Goal: Information Seeking & Learning: Learn about a topic

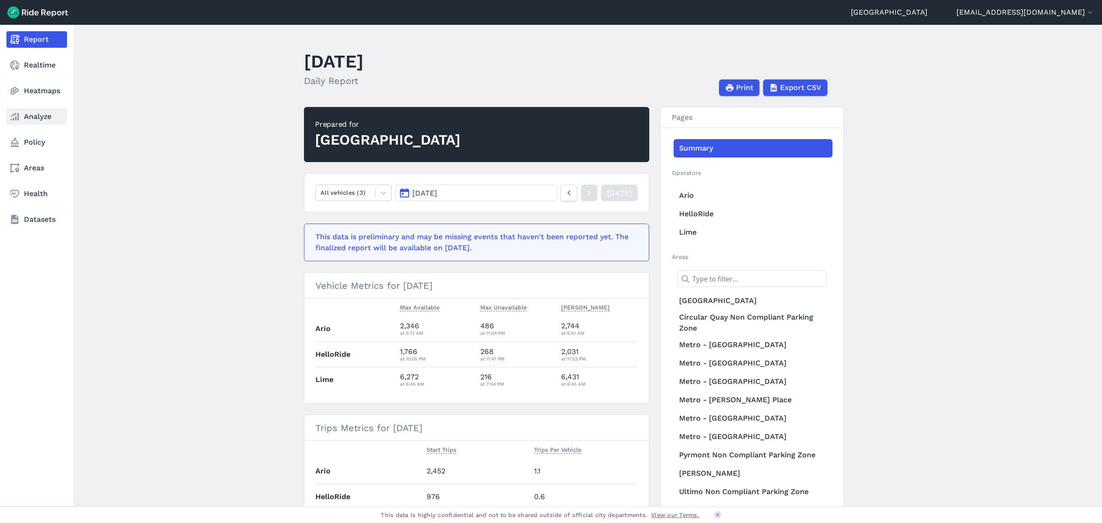
click at [40, 110] on link "Analyze" at bounding box center [36, 116] width 61 height 17
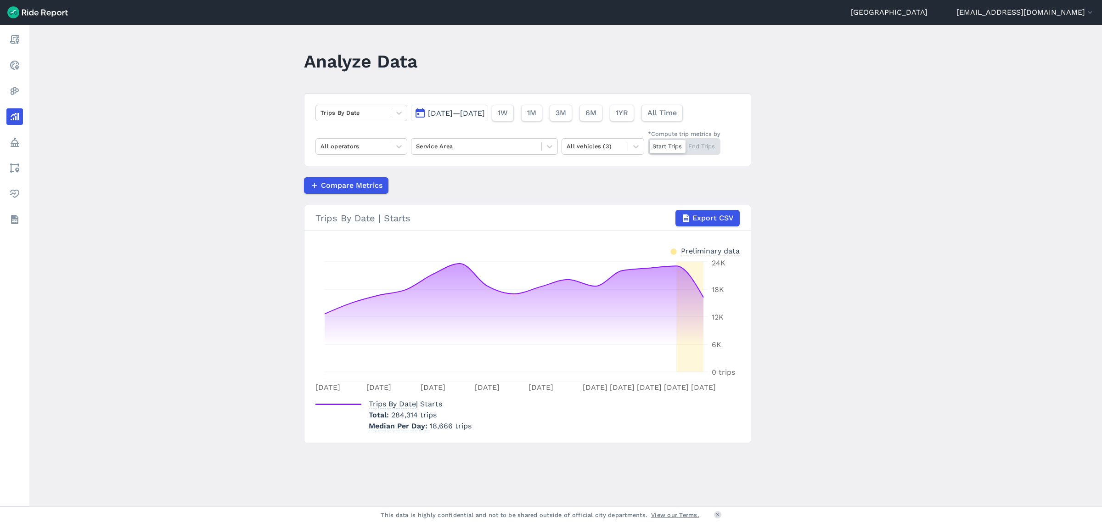
click at [466, 109] on span "[DATE]—[DATE]" at bounding box center [456, 113] width 57 height 9
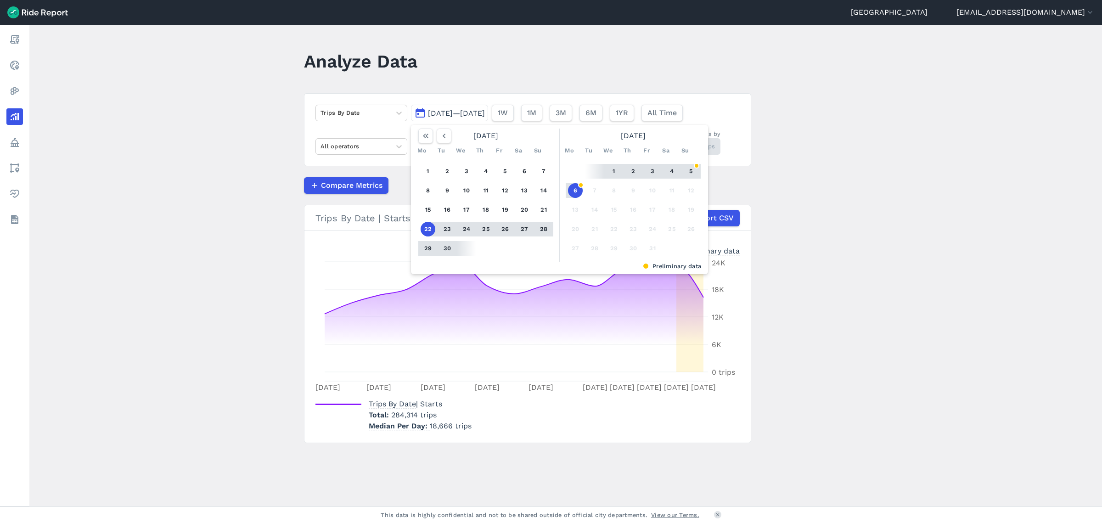
click at [428, 249] on button "29" at bounding box center [428, 248] width 15 height 15
click at [692, 168] on button "5" at bounding box center [691, 171] width 15 height 15
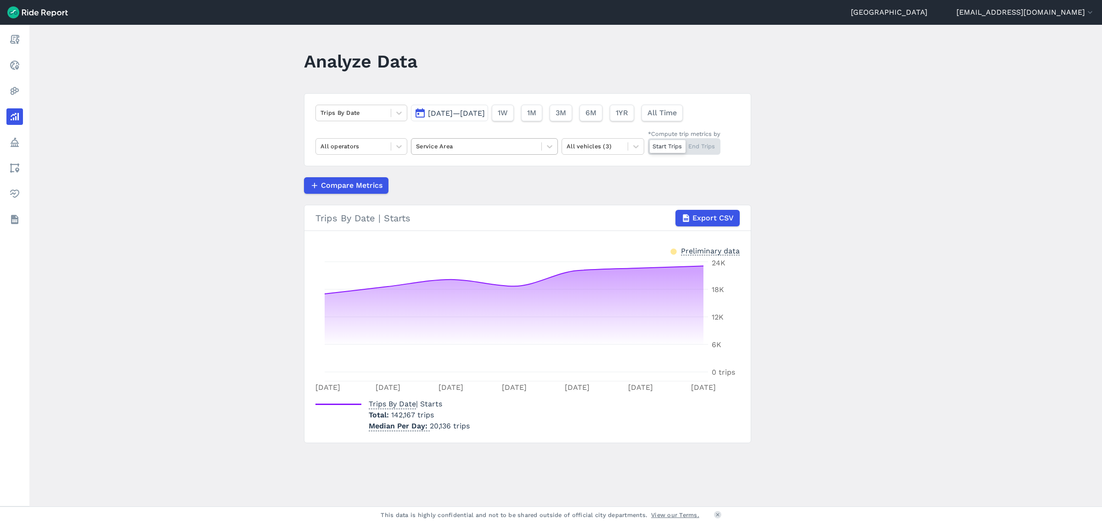
click at [537, 145] on div "Service Area" at bounding box center [477, 146] width 130 height 14
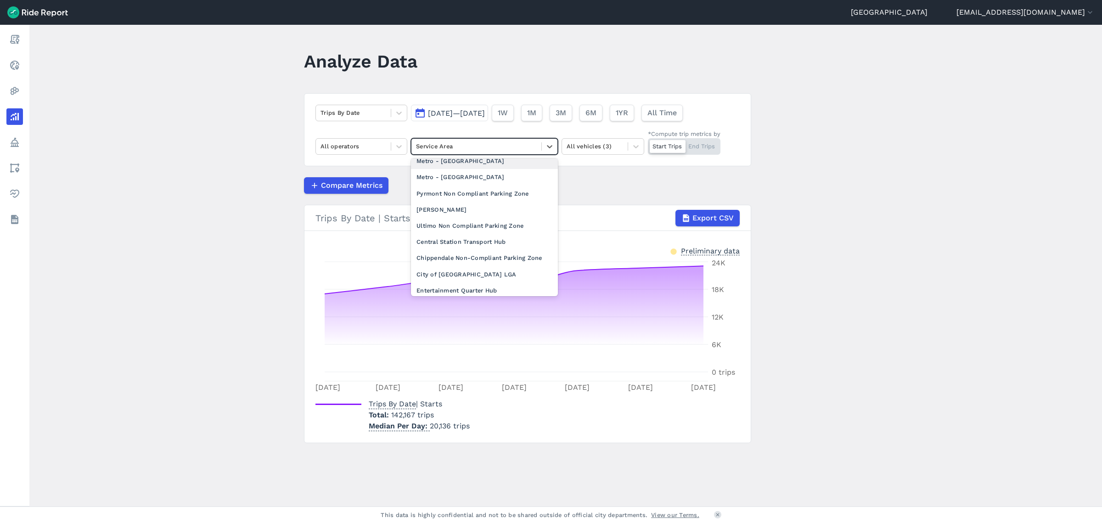
scroll to position [115, 0]
click at [465, 272] on div "City of [GEOGRAPHIC_DATA] LGA" at bounding box center [484, 264] width 147 height 16
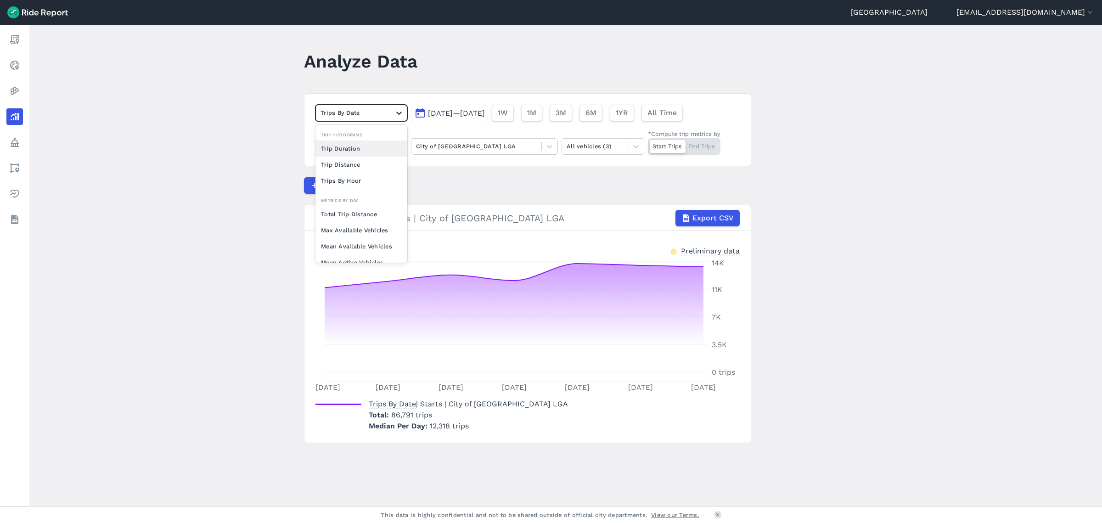
click at [400, 116] on icon at bounding box center [399, 112] width 9 height 9
click at [361, 230] on div "Max Available Vehicles" at bounding box center [362, 230] width 92 height 16
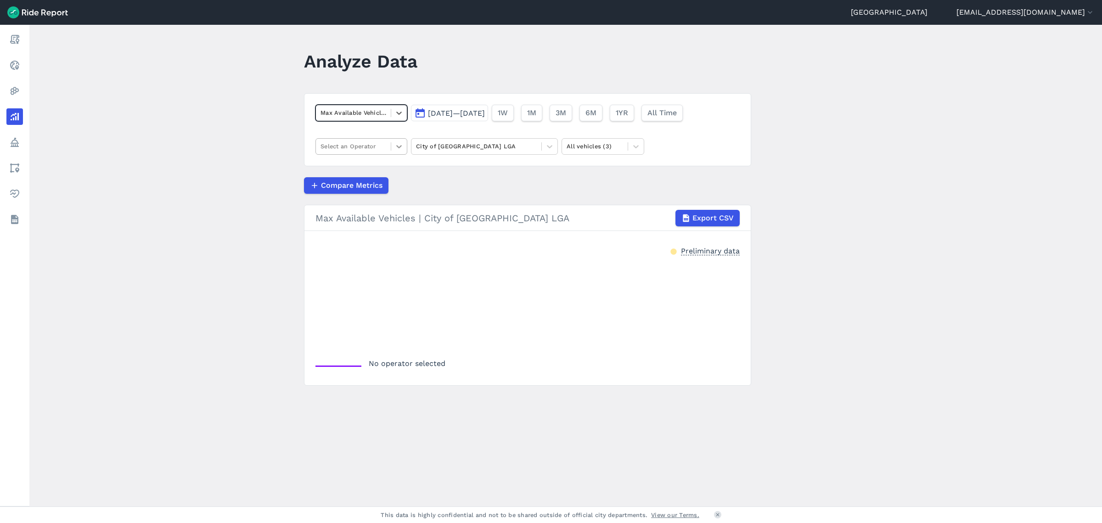
click at [398, 146] on icon at bounding box center [399, 146] width 9 height 9
click at [354, 213] on div "Lime" at bounding box center [362, 217] width 92 height 16
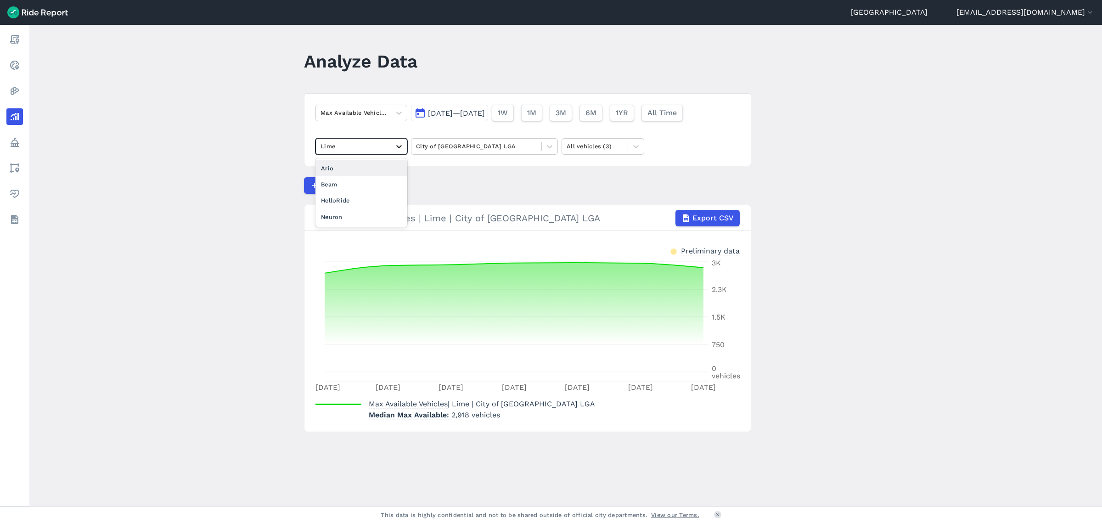
click at [401, 147] on icon at bounding box center [399, 146] width 9 height 9
click at [364, 167] on div "Ario" at bounding box center [362, 168] width 92 height 16
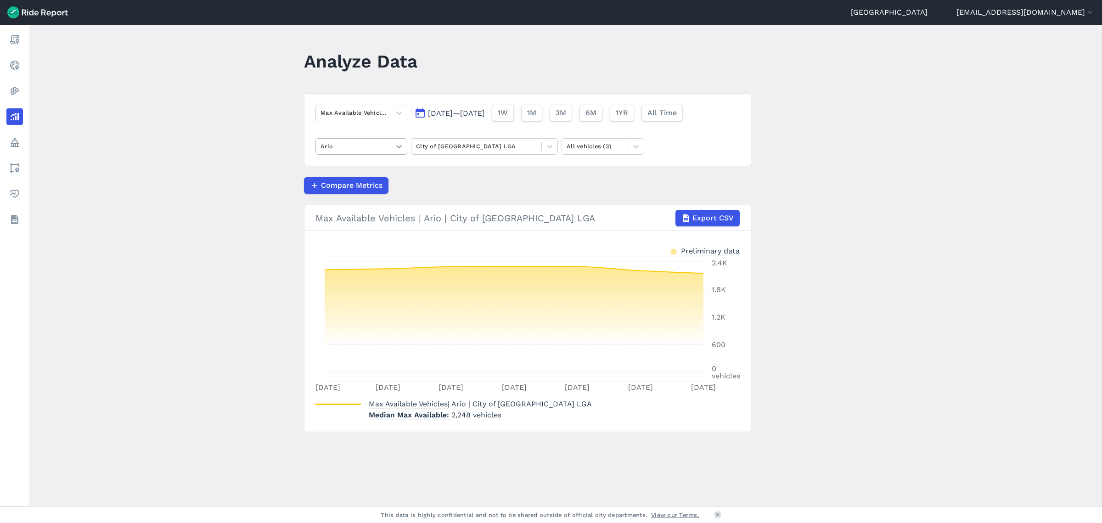
click at [399, 146] on icon at bounding box center [399, 146] width 6 height 3
click at [355, 188] on div "HelloRide" at bounding box center [362, 184] width 92 height 16
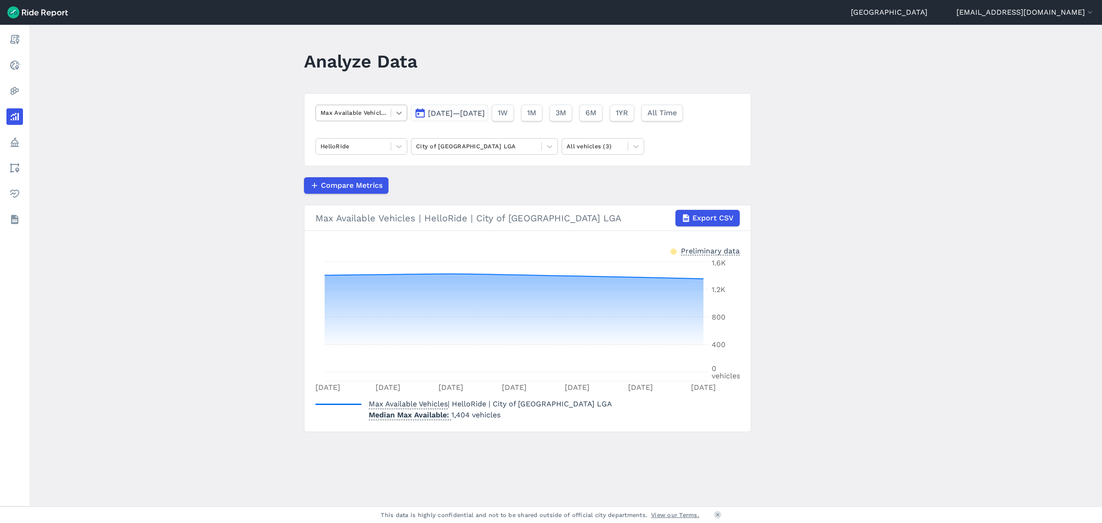
click at [395, 115] on icon at bounding box center [399, 112] width 9 height 9
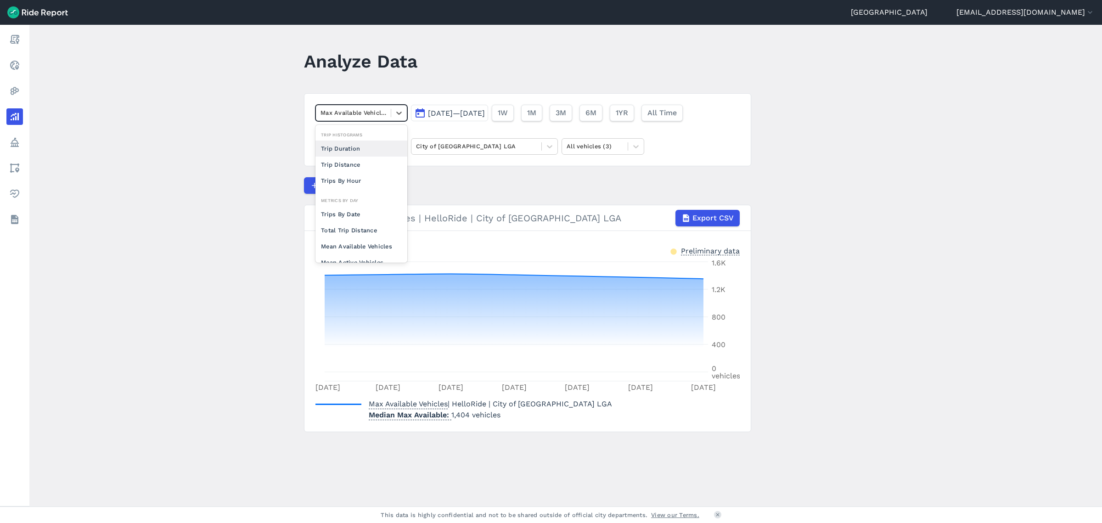
click at [231, 167] on main "Analyze Data option Trip Duration focused, 0 of 2. 10 results available. Use Up…" at bounding box center [565, 266] width 1073 height 482
click at [396, 143] on icon at bounding box center [399, 146] width 9 height 9
click at [333, 199] on div "Lime" at bounding box center [362, 200] width 92 height 16
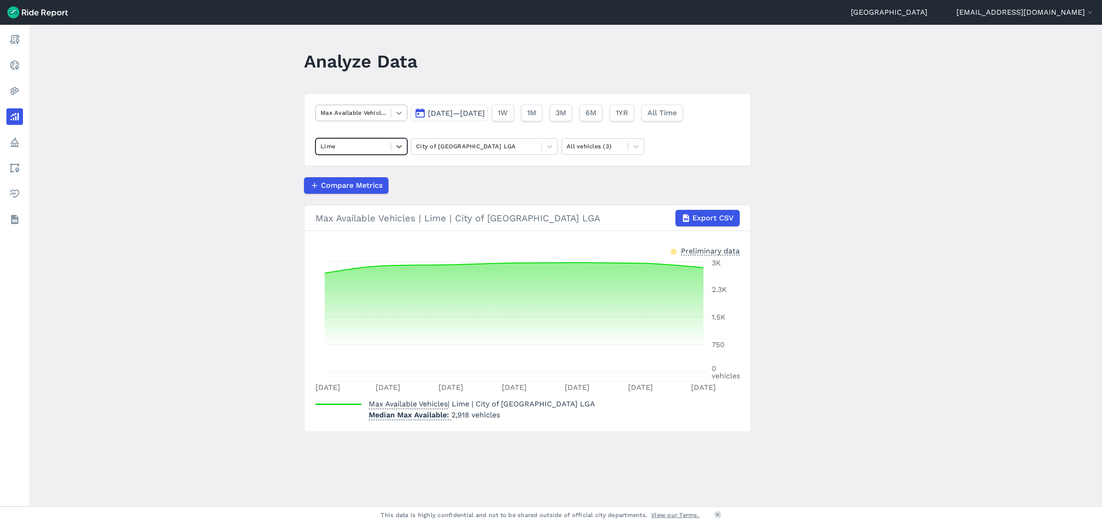
click at [395, 108] on icon at bounding box center [399, 112] width 9 height 9
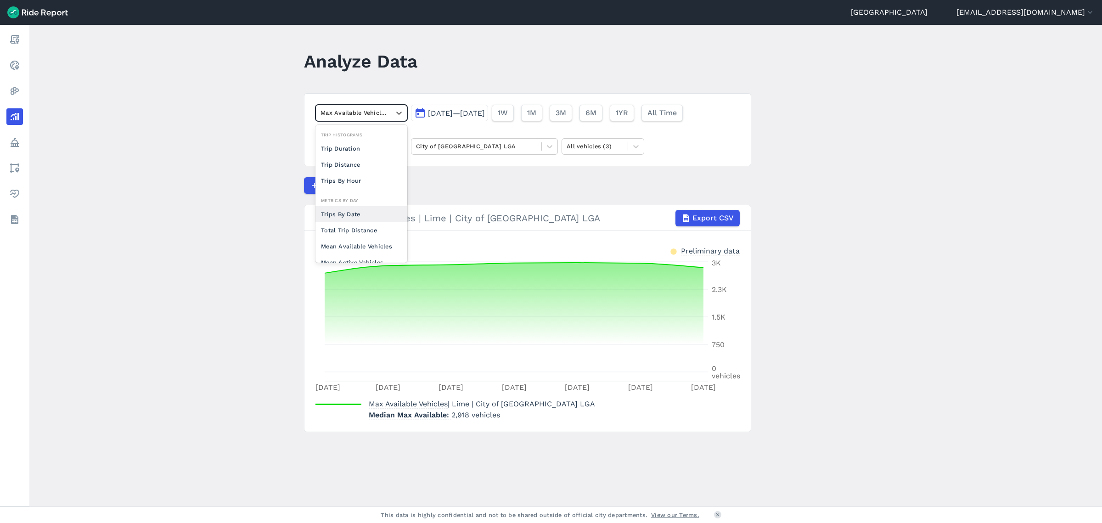
click at [355, 209] on div "Trips By Date" at bounding box center [362, 214] width 92 height 16
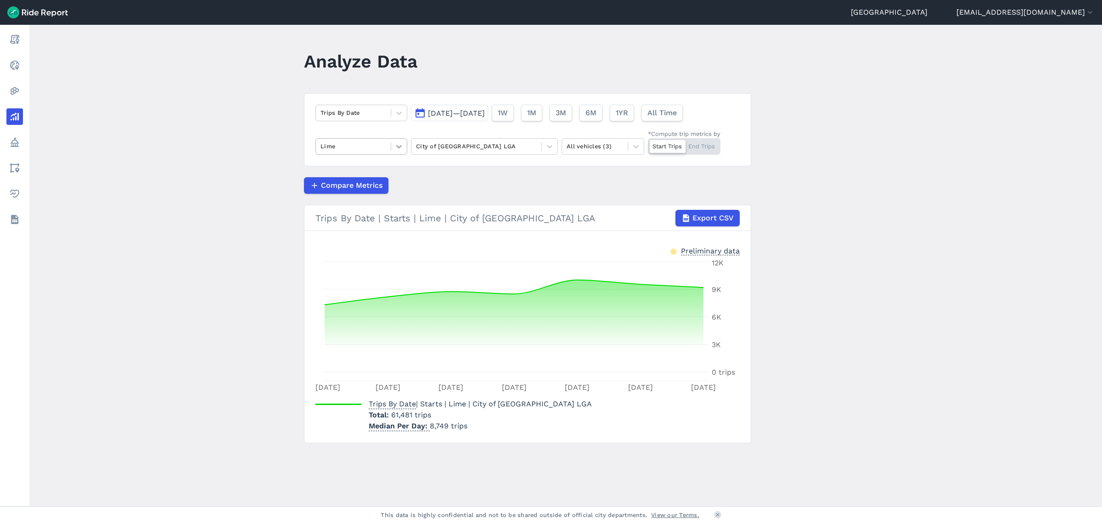
click at [396, 147] on icon at bounding box center [399, 146] width 6 height 3
click at [345, 218] on div "HelloRide" at bounding box center [362, 217] width 92 height 16
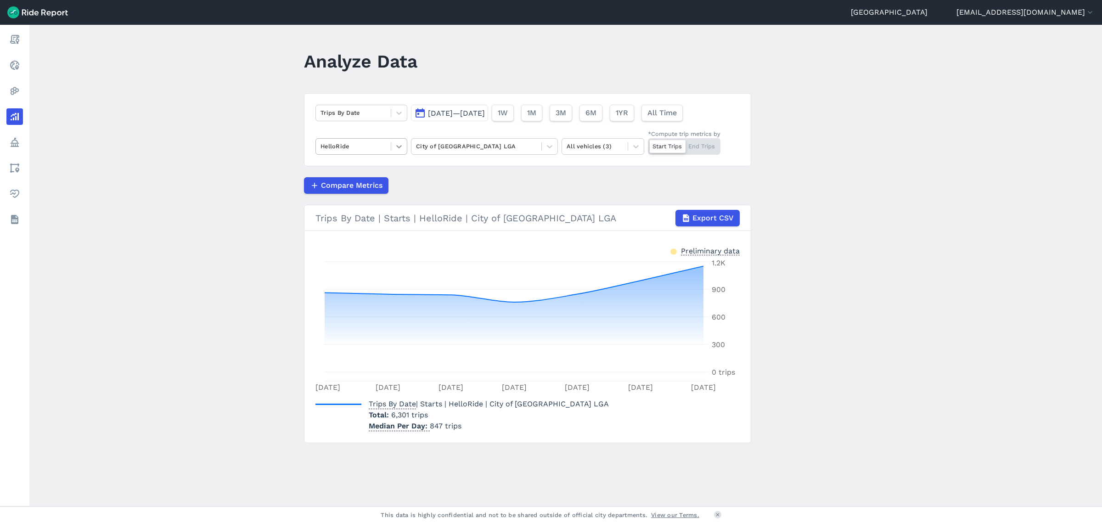
click at [396, 145] on icon at bounding box center [399, 146] width 9 height 9
click at [370, 183] on div "Ario" at bounding box center [362, 184] width 92 height 16
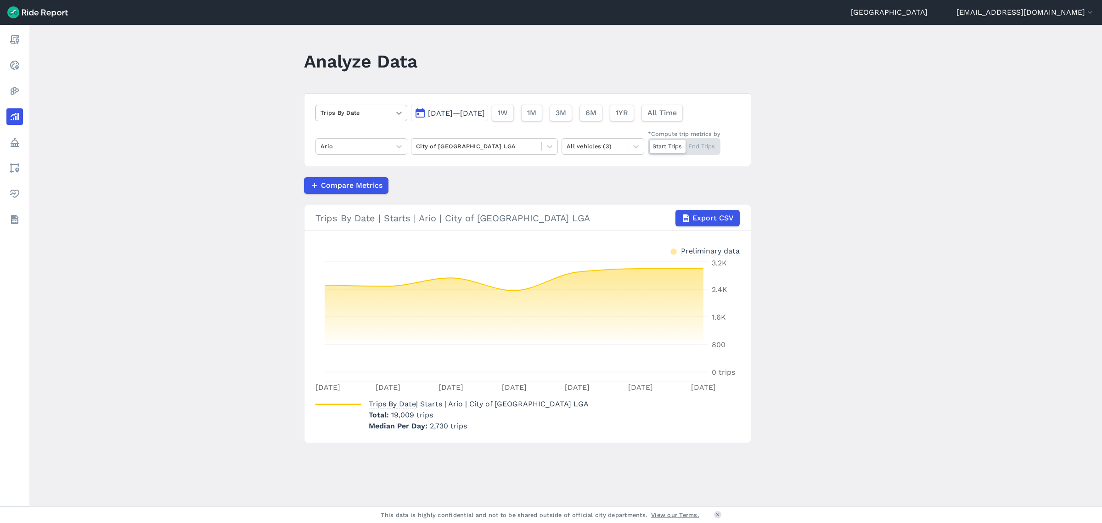
click at [398, 118] on div at bounding box center [399, 113] width 16 height 16
click at [220, 120] on main "Analyze Data Trips By Date [DATE]—[DATE] 1W 1M 3M 6M 1YR All Time Ario City of …" at bounding box center [565, 266] width 1073 height 482
click at [400, 145] on icon at bounding box center [399, 146] width 9 height 9
click at [348, 167] on div "All operators" at bounding box center [362, 168] width 92 height 16
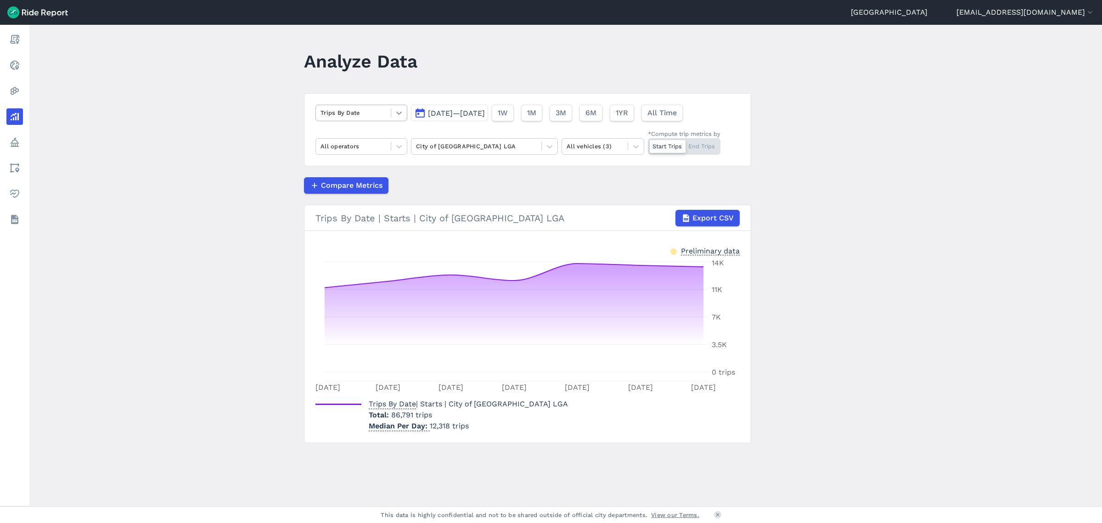
click at [403, 113] on div at bounding box center [399, 113] width 16 height 16
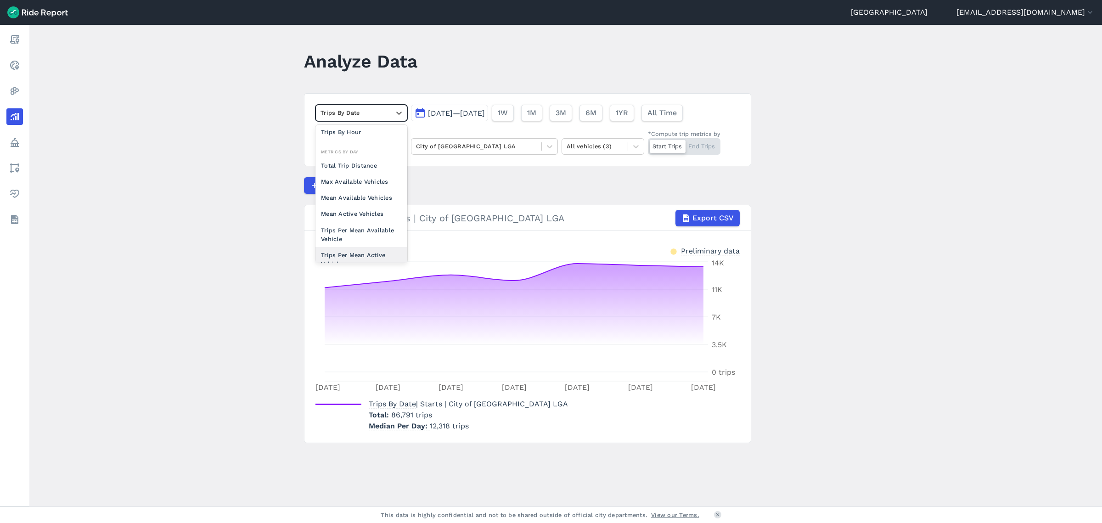
scroll to position [79, 0]
click at [363, 202] on div "Trips Per Mean Available Vehicle" at bounding box center [362, 204] width 92 height 25
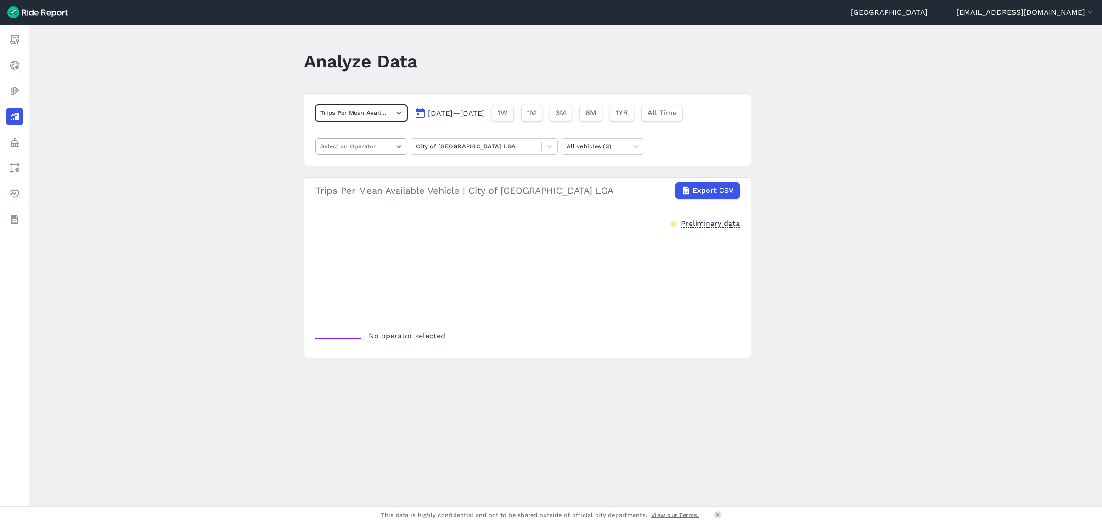
click at [403, 144] on div at bounding box center [399, 147] width 16 height 16
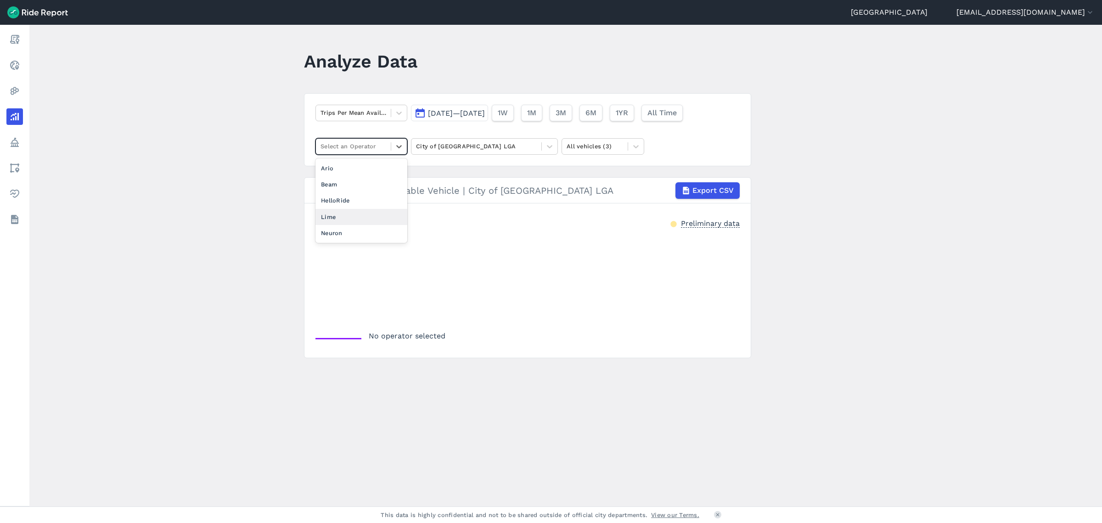
click at [368, 215] on div "Lime" at bounding box center [362, 217] width 92 height 16
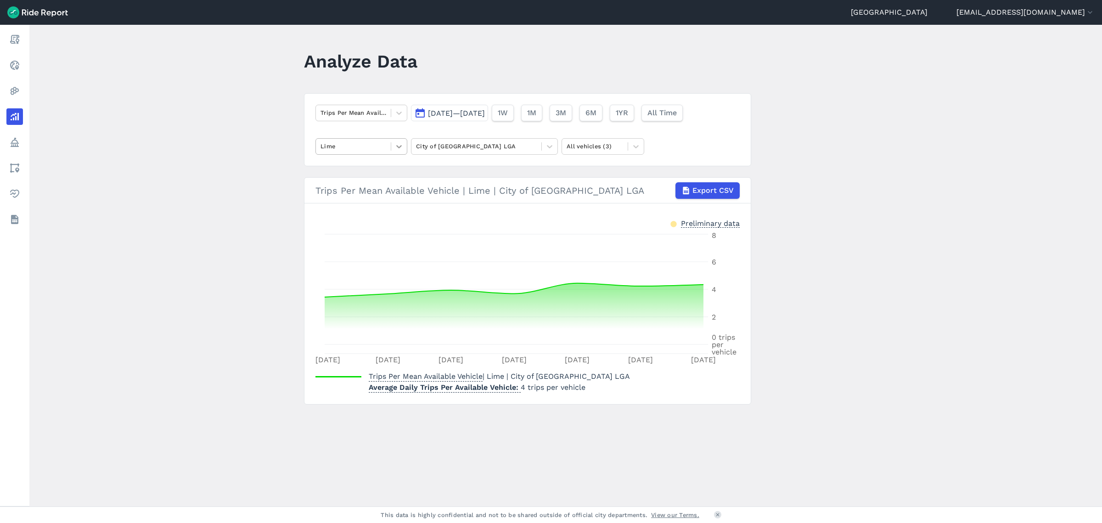
click at [399, 147] on icon at bounding box center [399, 146] width 6 height 3
click at [368, 203] on div "HelloRide" at bounding box center [362, 200] width 92 height 16
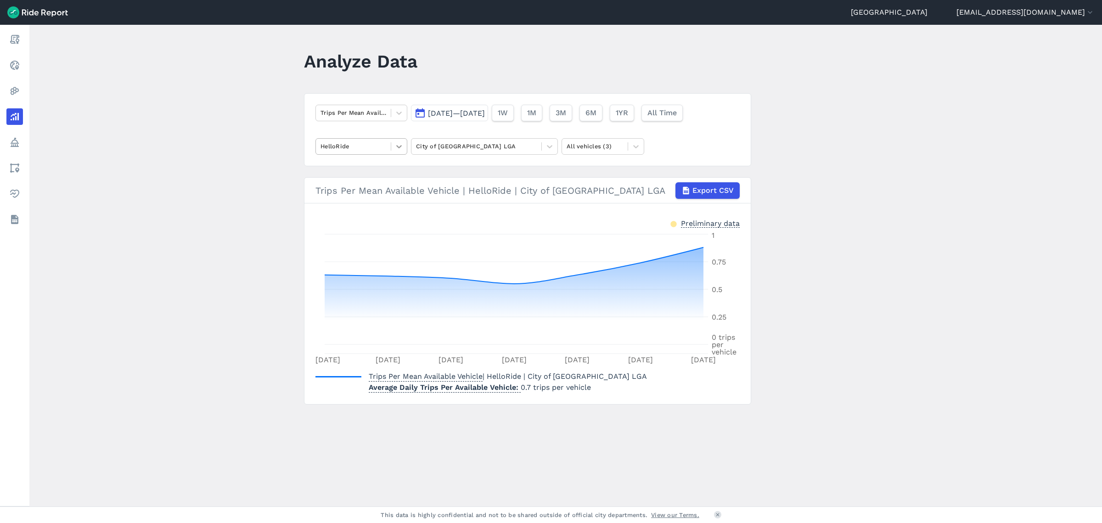
click at [395, 147] on icon at bounding box center [399, 146] width 9 height 9
click at [365, 172] on div "Ario" at bounding box center [362, 168] width 92 height 16
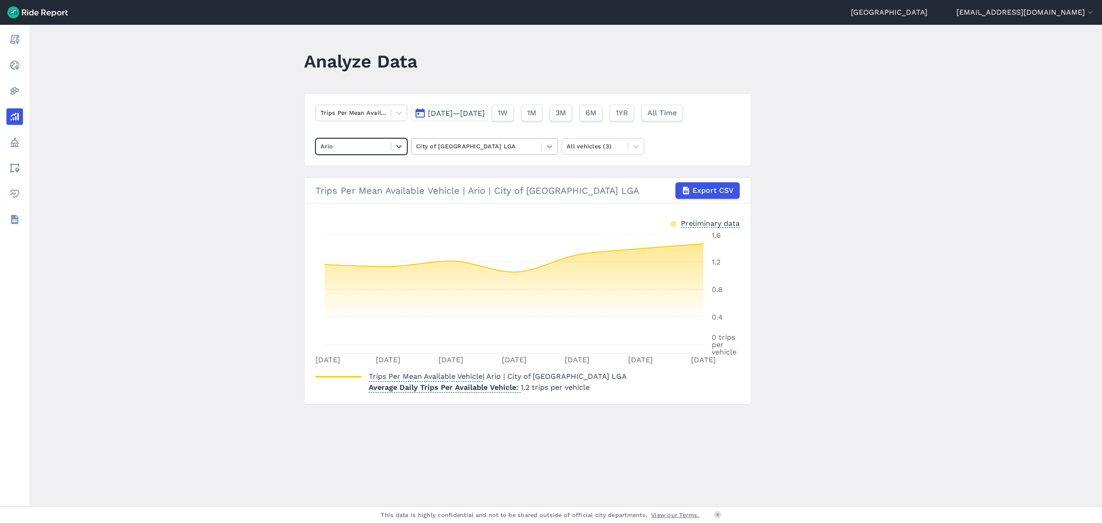
click at [552, 149] on icon at bounding box center [549, 146] width 9 height 9
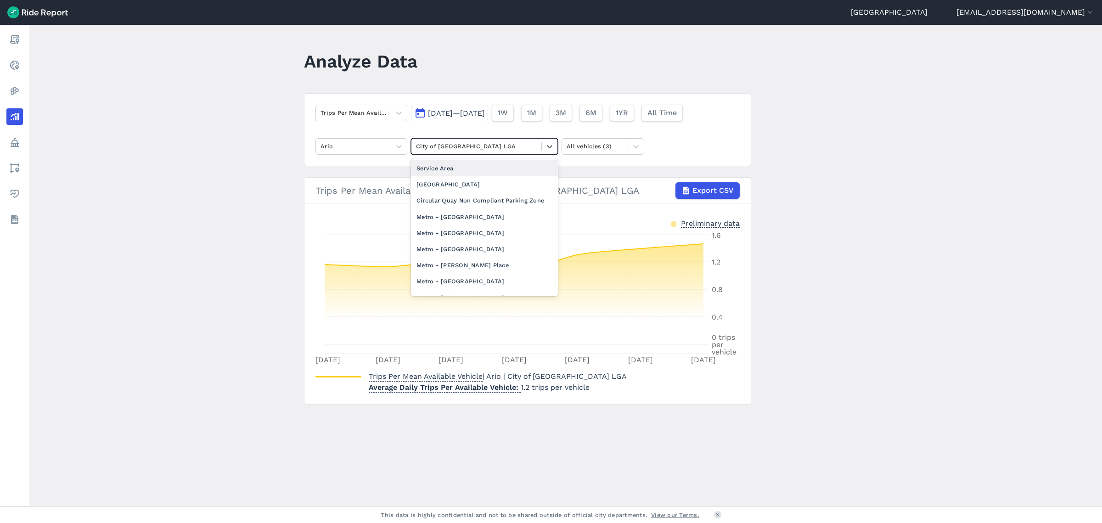
click at [464, 169] on div "Service Area" at bounding box center [484, 168] width 147 height 16
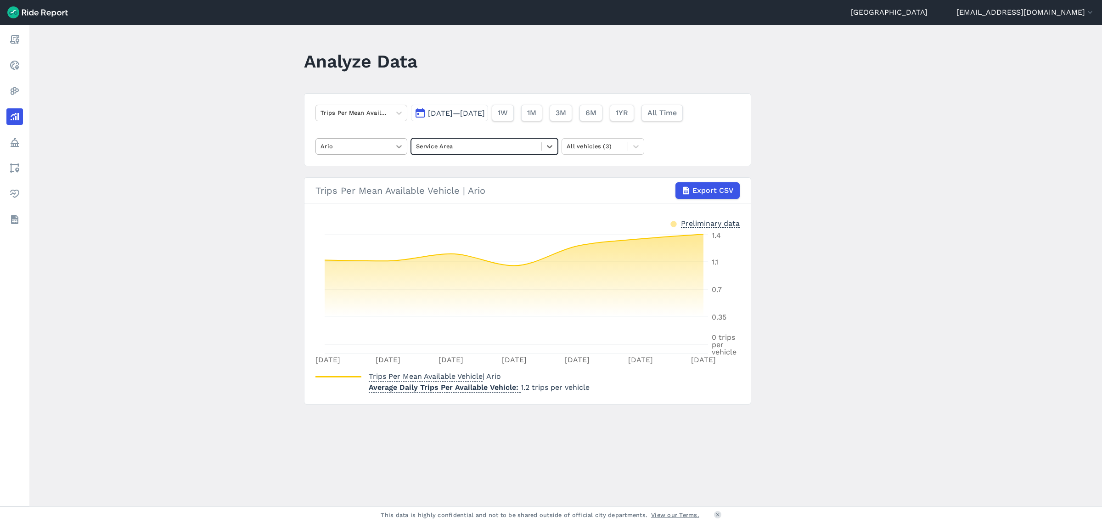
click at [400, 152] on div at bounding box center [399, 147] width 16 height 16
click at [395, 121] on div "Trips Per Mean Available Vehicle" at bounding box center [362, 113] width 92 height 17
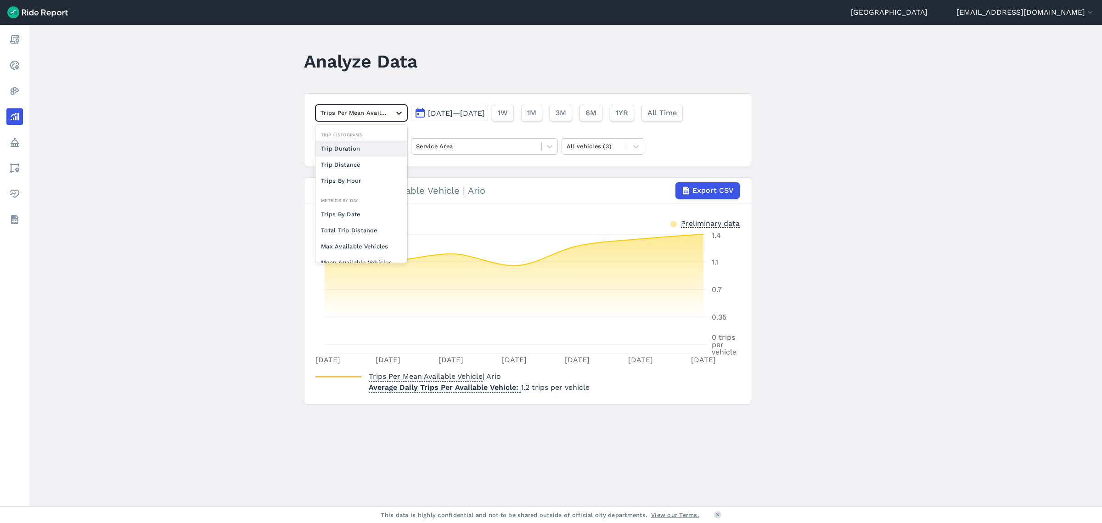
click at [397, 118] on div at bounding box center [399, 113] width 16 height 16
click at [363, 206] on div "Trips By Date" at bounding box center [362, 214] width 92 height 16
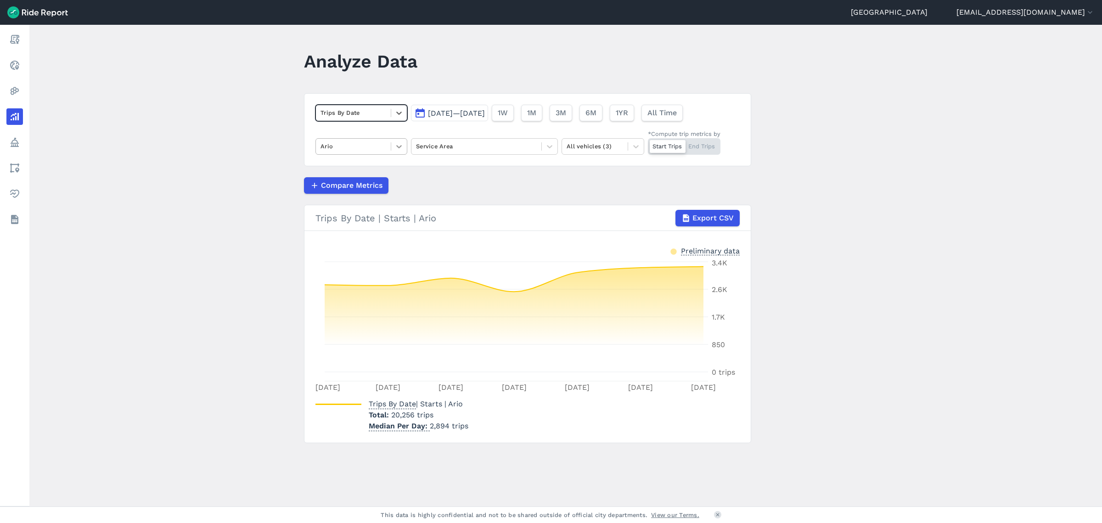
click at [399, 142] on icon at bounding box center [399, 146] width 9 height 9
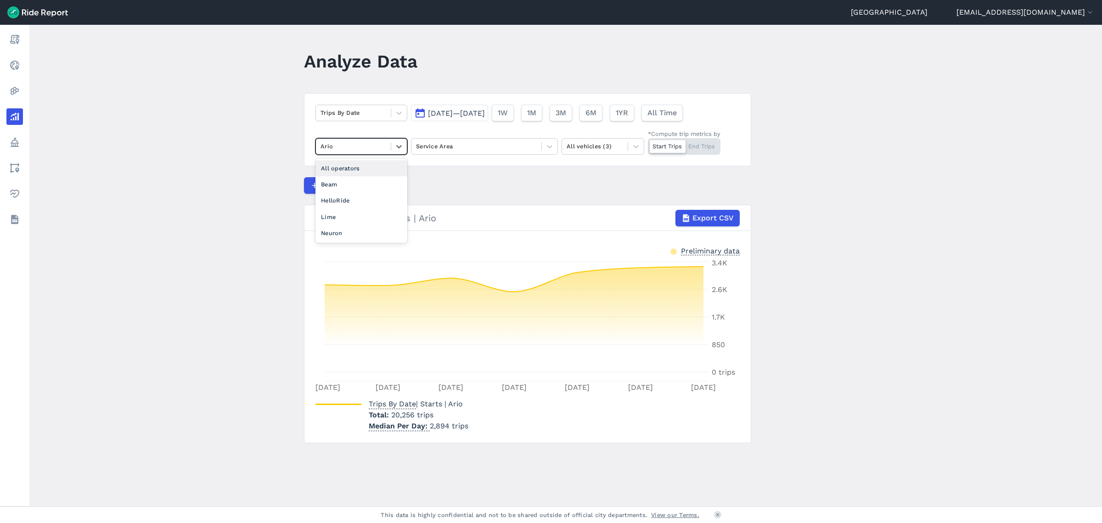
click at [366, 166] on div "All operators" at bounding box center [362, 168] width 92 height 16
